Goal: Understand process/instructions: Learn how to perform a task or action

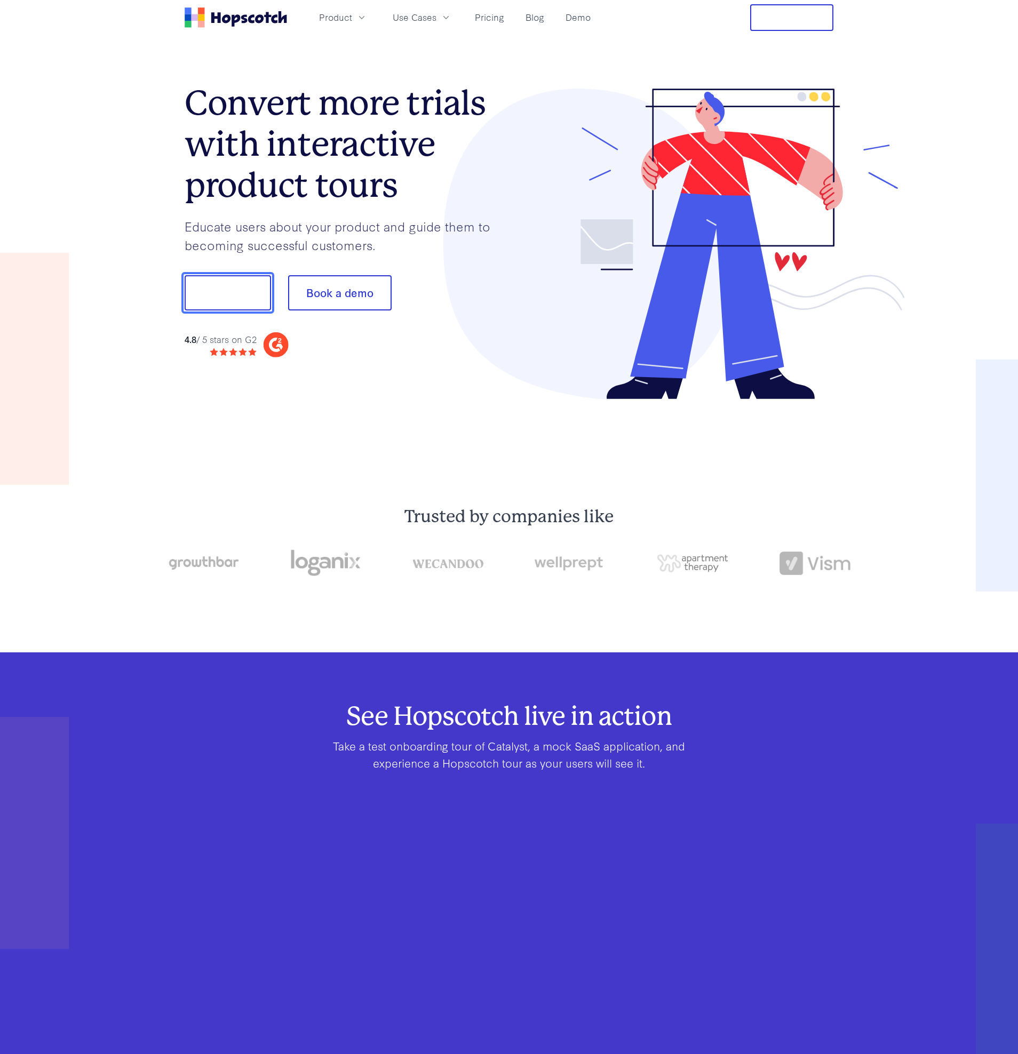
click at [240, 299] on button "Show me!" at bounding box center [228, 292] width 86 height 35
click at [214, 288] on button "Show me!" at bounding box center [228, 292] width 86 height 35
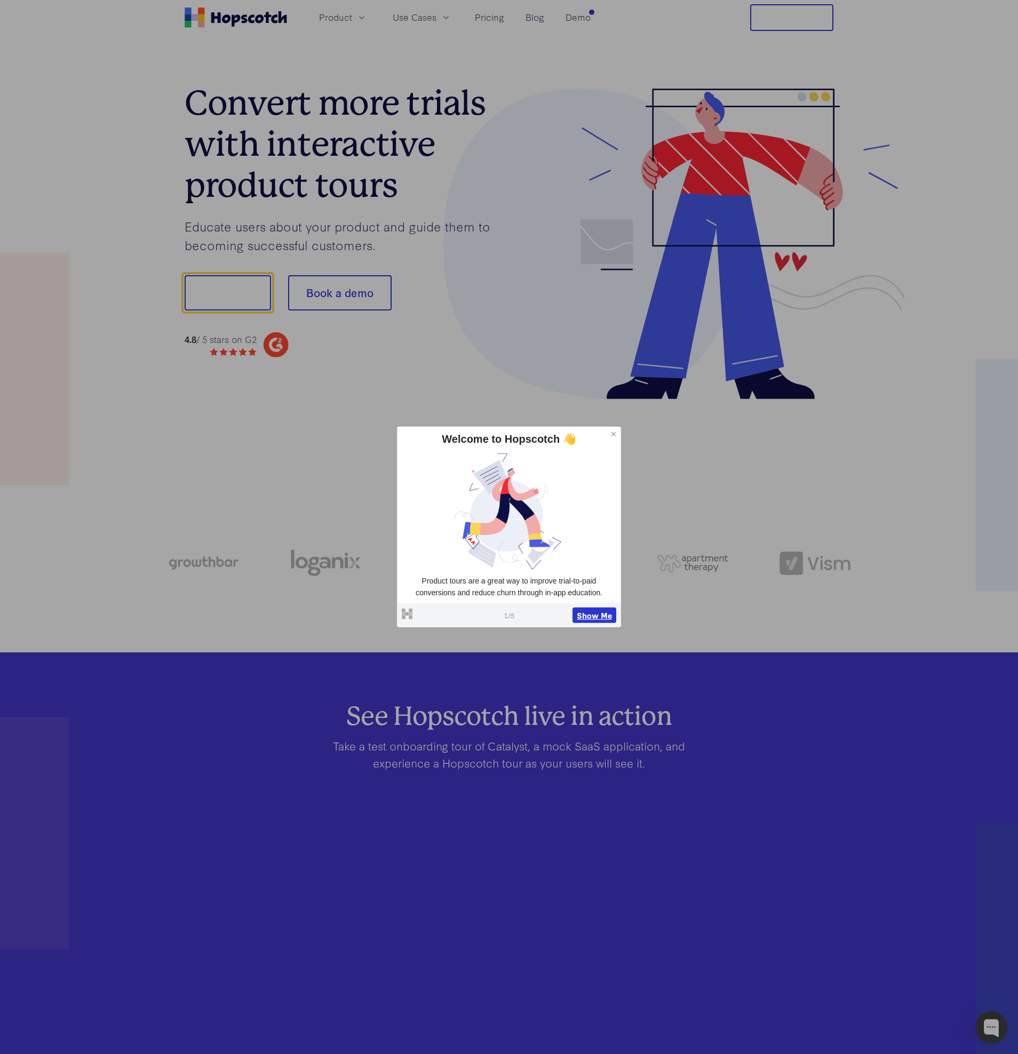
click at [595, 612] on button "Show Me" at bounding box center [595, 615] width 44 height 16
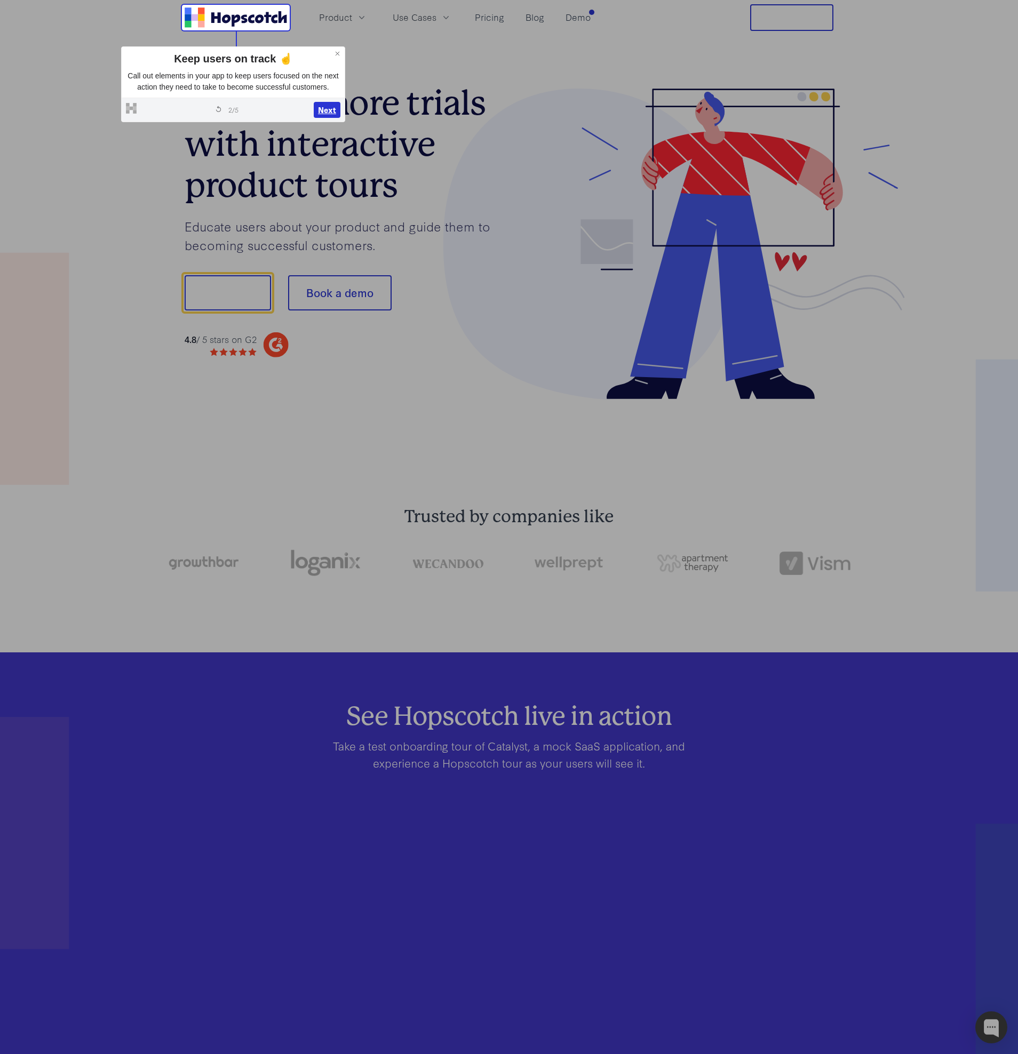
click at [323, 118] on button "Next" at bounding box center [327, 110] width 27 height 16
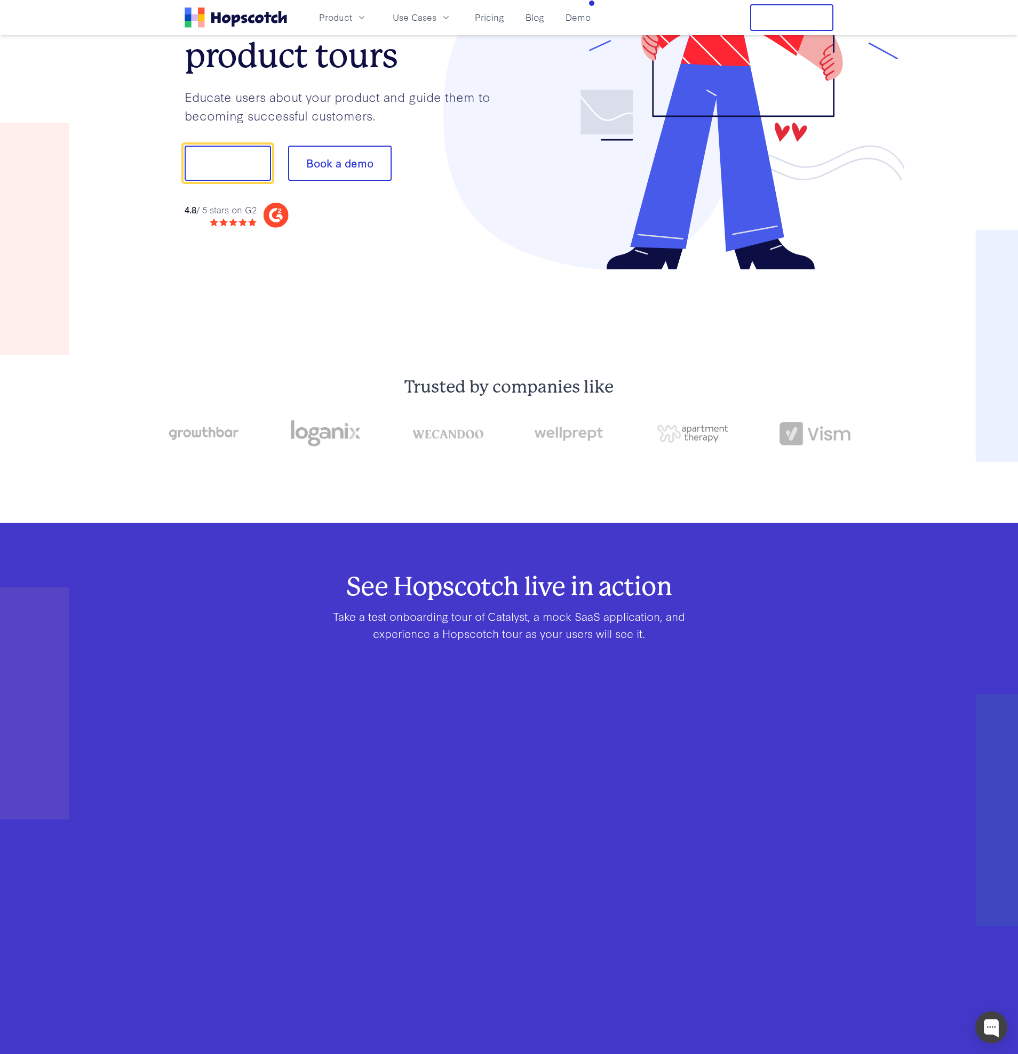
scroll to position [133, 0]
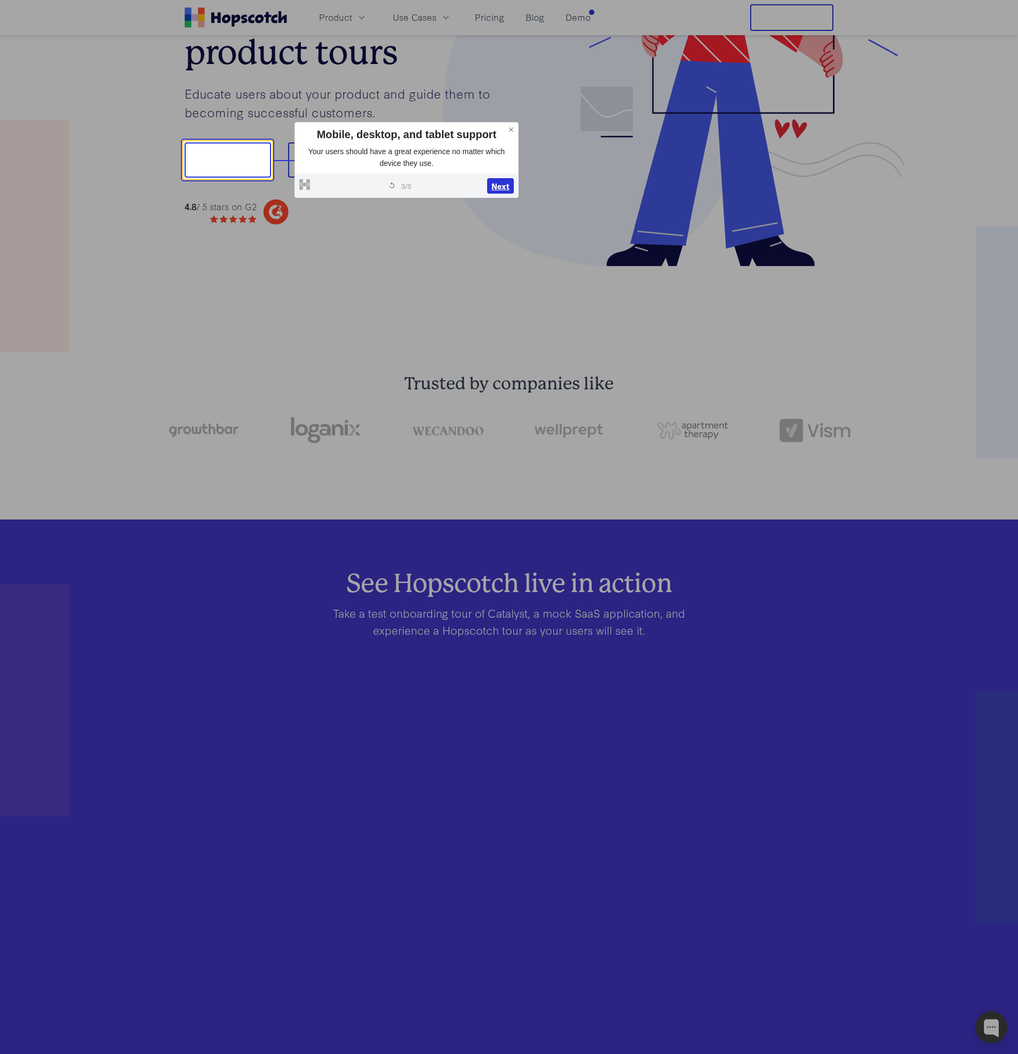
click at [506, 182] on button "Next" at bounding box center [500, 186] width 27 height 16
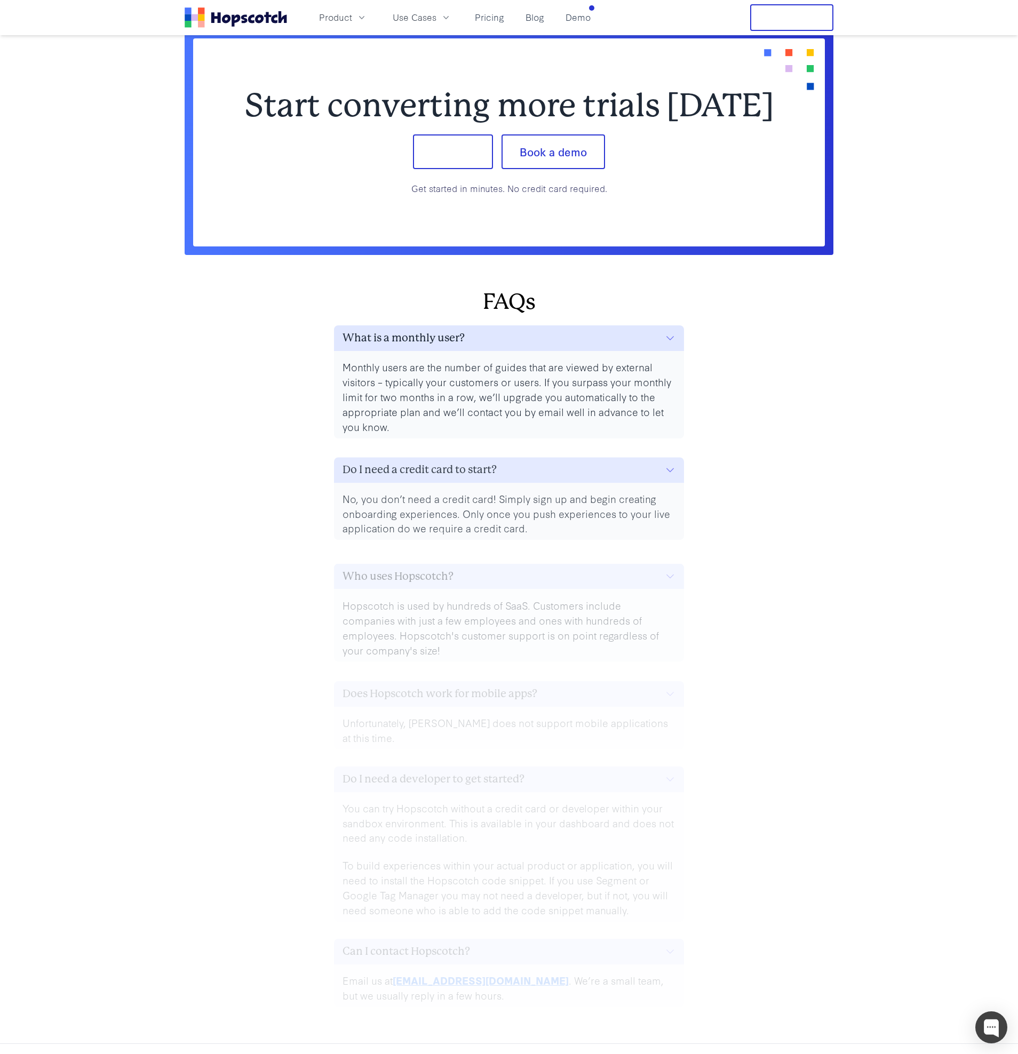
scroll to position [4916, 0]
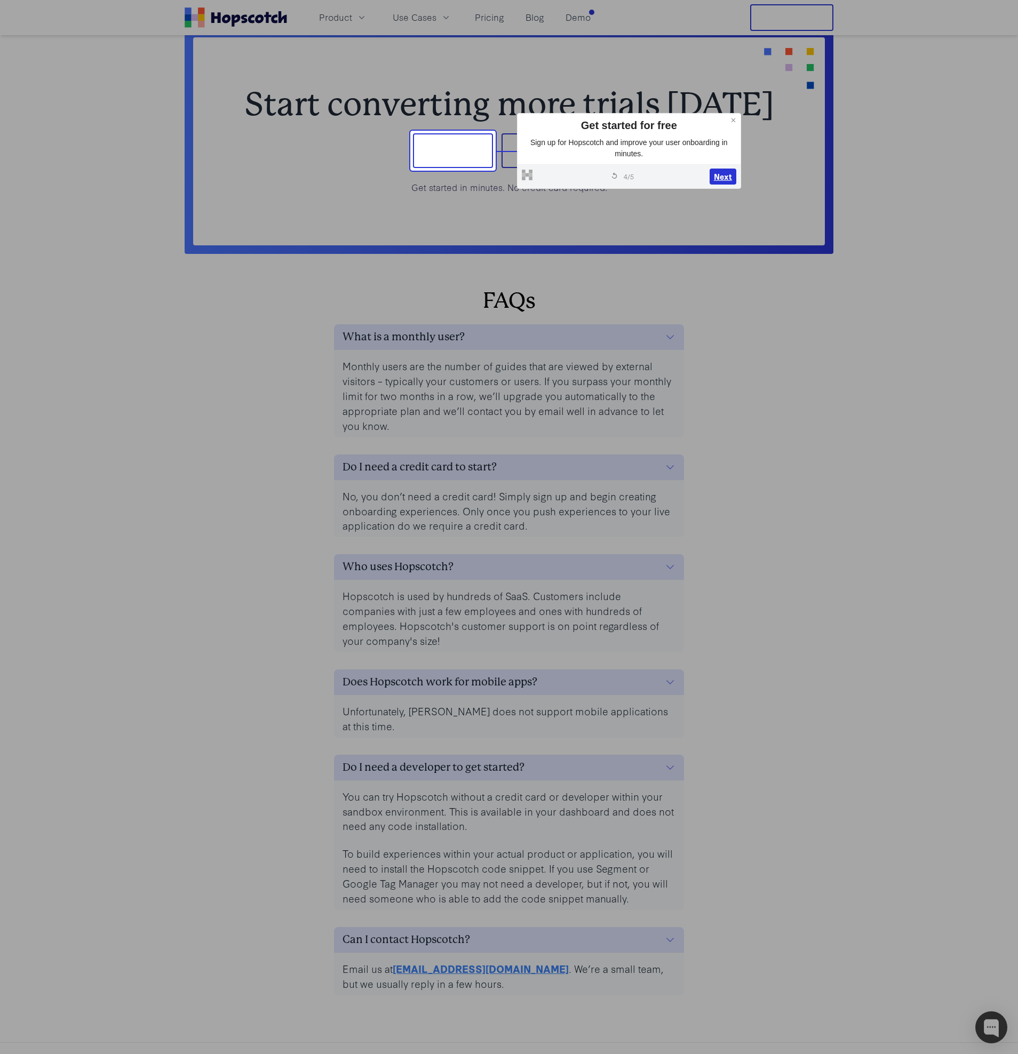
click at [721, 170] on button "Next" at bounding box center [723, 177] width 27 height 16
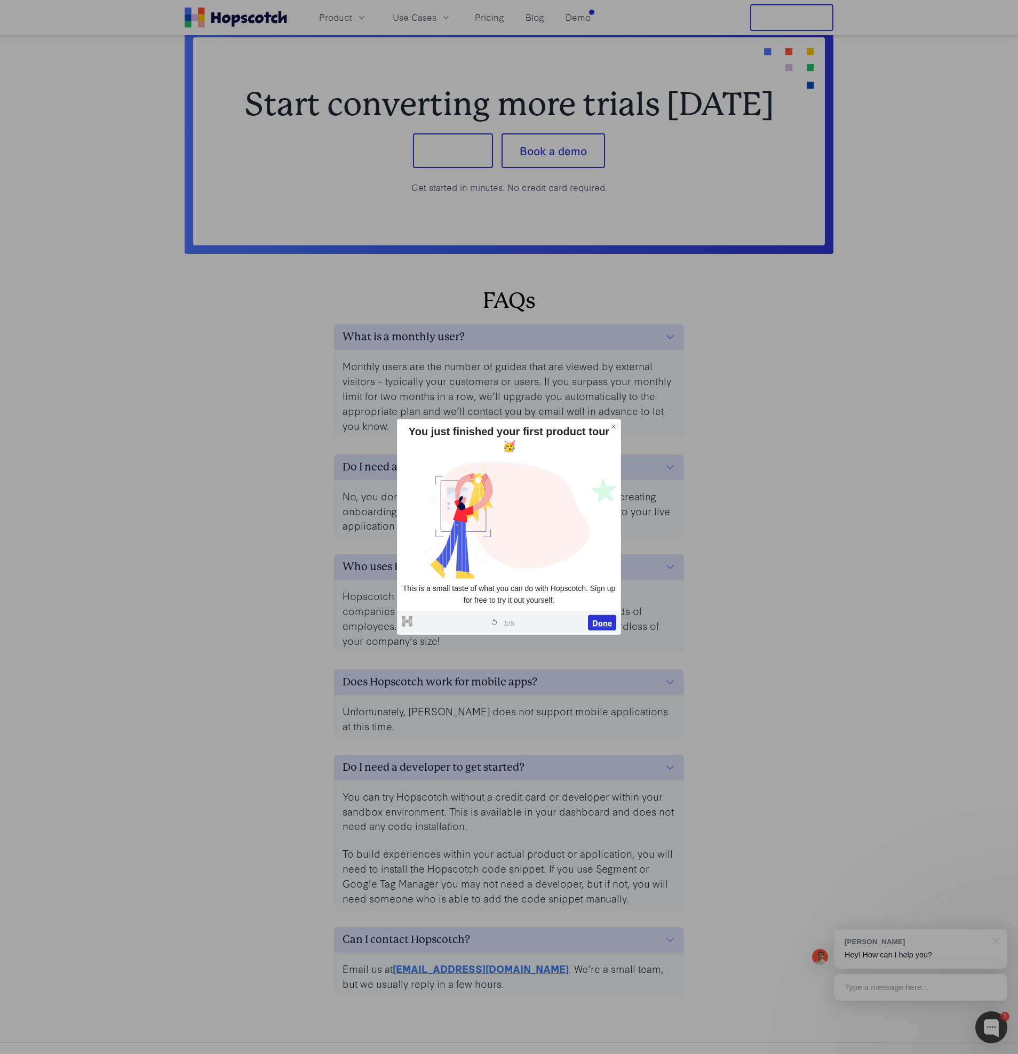
click at [601, 615] on button "Done" at bounding box center [602, 623] width 28 height 16
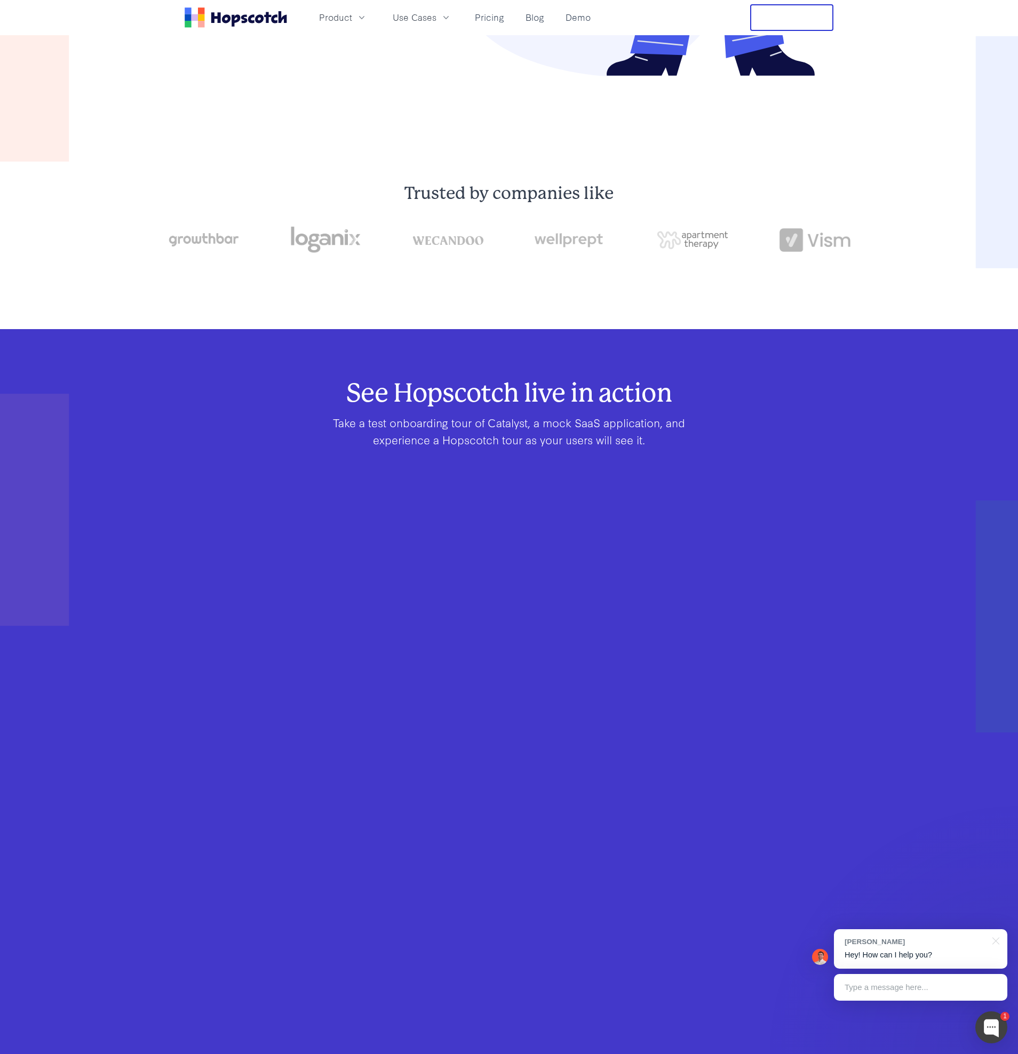
scroll to position [0, 0]
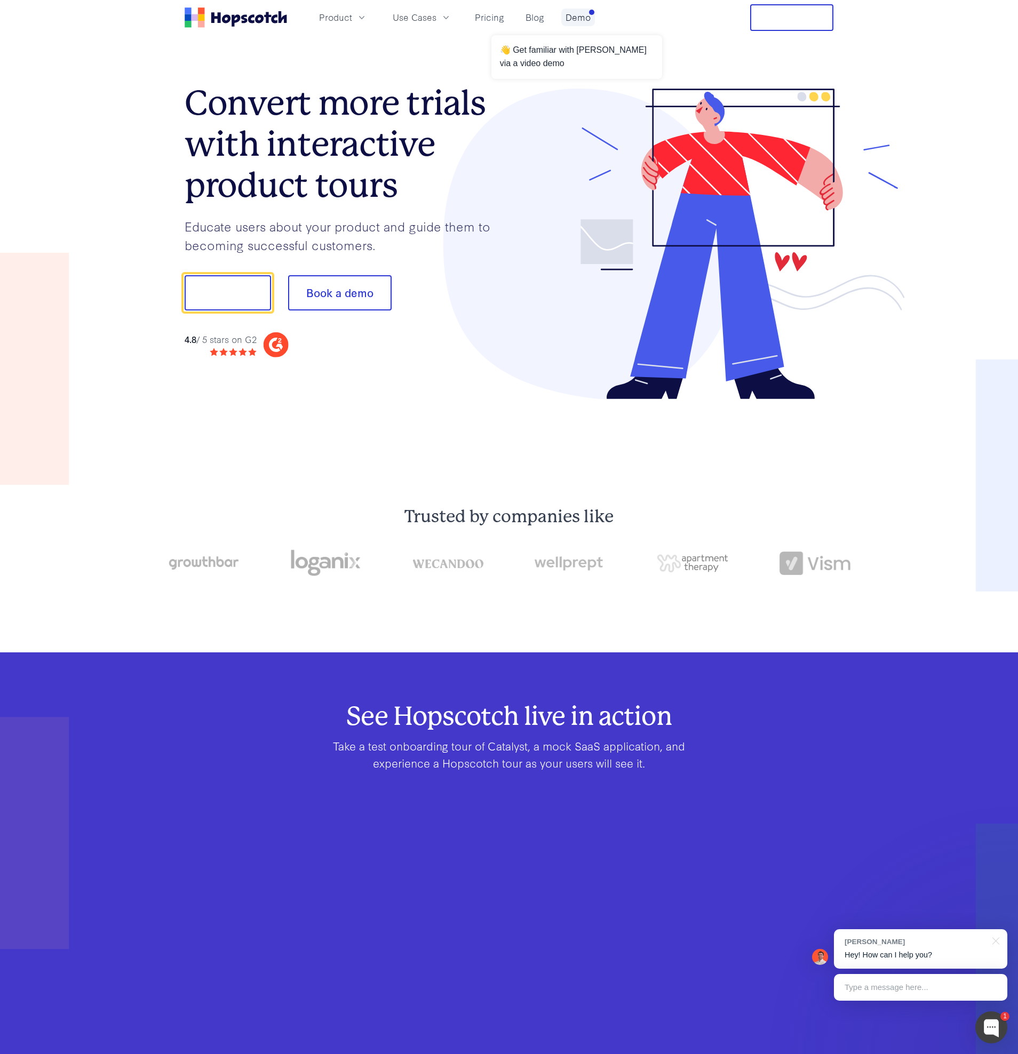
click at [561, 16] on link "Demo" at bounding box center [578, 18] width 34 height 18
